Goal: Transaction & Acquisition: Purchase product/service

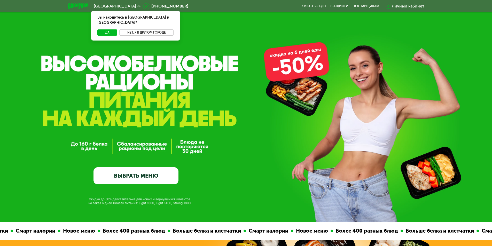
click at [137, 29] on button "Нет, я в другом городе" at bounding box center [146, 32] width 54 height 6
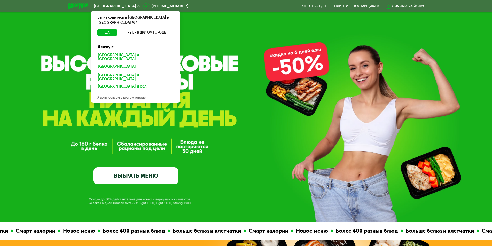
click at [130, 52] on div "[GEOGRAPHIC_DATA] и [GEOGRAPHIC_DATA]." at bounding box center [135, 57] width 83 height 11
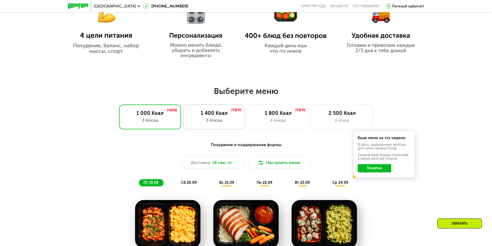
scroll to position [362, 0]
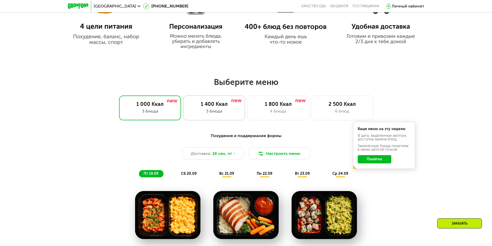
click at [206, 106] on div "1 400 Ккал" at bounding box center [214, 104] width 51 height 6
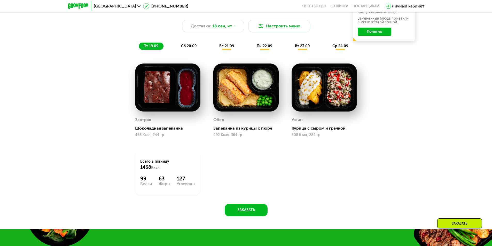
scroll to position [491, 0]
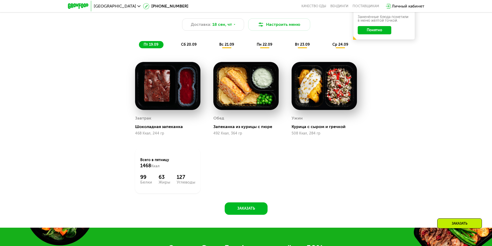
click at [181, 51] on div "Похудение и поддержание формы Доставка: 18 сен, чт Настроить меню пт 19.09 сб 2…" at bounding box center [246, 26] width 312 height 51
click at [187, 47] on span "сб 20.09" at bounding box center [188, 44] width 15 height 4
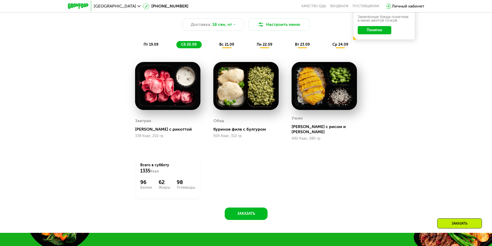
click at [219, 47] on span "вс 21.09" at bounding box center [226, 44] width 15 height 4
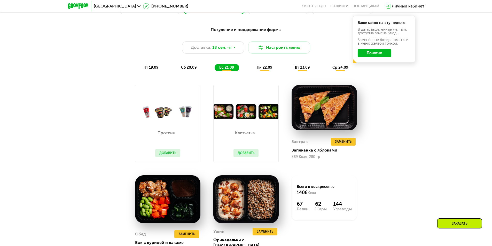
scroll to position [465, 0]
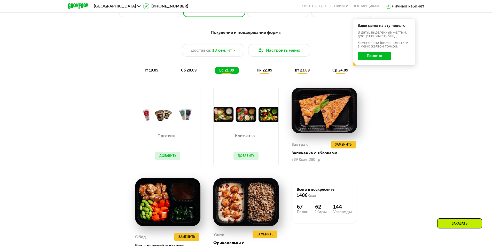
click at [268, 69] on div "пн 22.09" at bounding box center [264, 70] width 25 height 7
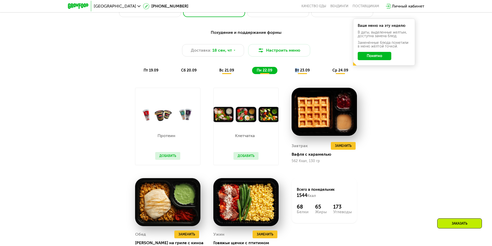
click at [300, 71] on div "Похудение и поддержание формы Доставка: 18 сен, чт Настроить меню пт 19.09 сб 2…" at bounding box center [246, 51] width 306 height 45
click at [300, 70] on span "вт 23.09" at bounding box center [302, 70] width 15 height 4
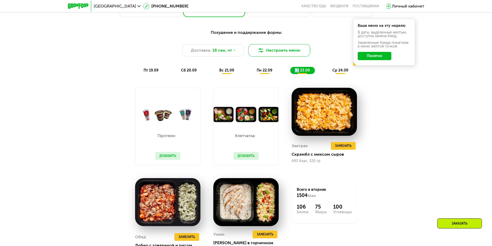
click at [275, 47] on button "Настроить меню" at bounding box center [279, 50] width 62 height 12
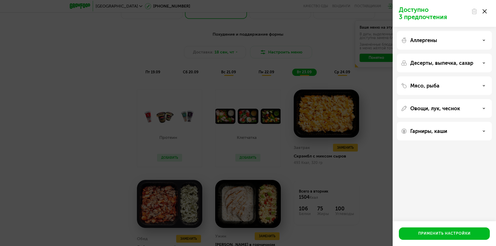
click at [474, 44] on div "Аллергены" at bounding box center [444, 40] width 95 height 19
click at [482, 40] on div "Аллергены" at bounding box center [444, 40] width 87 height 6
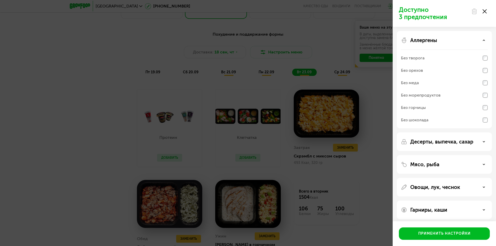
click at [481, 40] on div "Аллергены" at bounding box center [444, 40] width 87 height 6
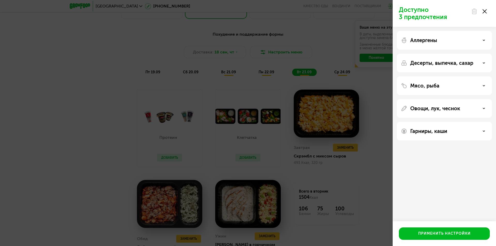
click at [485, 63] on div "Десерты, выпечка, сахар" at bounding box center [444, 63] width 87 height 6
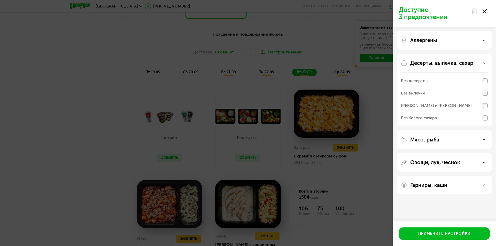
click at [485, 63] on div "Десерты, выпечка, сахар" at bounding box center [444, 63] width 87 height 6
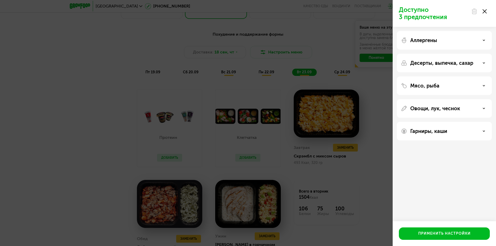
click at [473, 105] on div "Овощи, лук, чеснок" at bounding box center [444, 108] width 95 height 19
click at [482, 108] on icon at bounding box center [483, 108] width 3 height 3
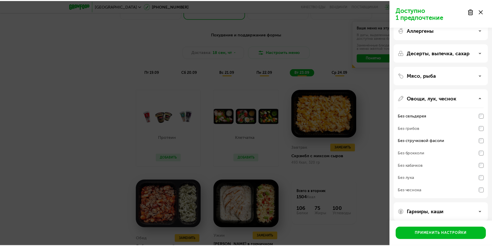
scroll to position [15, 0]
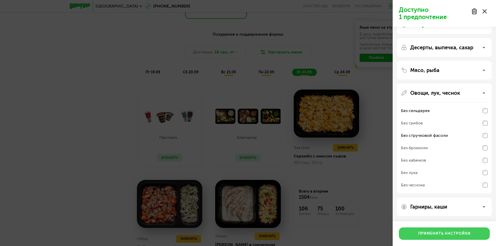
click at [463, 229] on button "Применить настройки" at bounding box center [444, 233] width 91 height 12
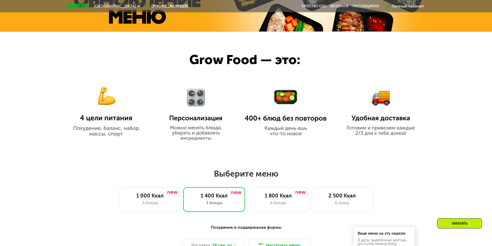
scroll to position [387, 0]
